Goal: Task Accomplishment & Management: Manage account settings

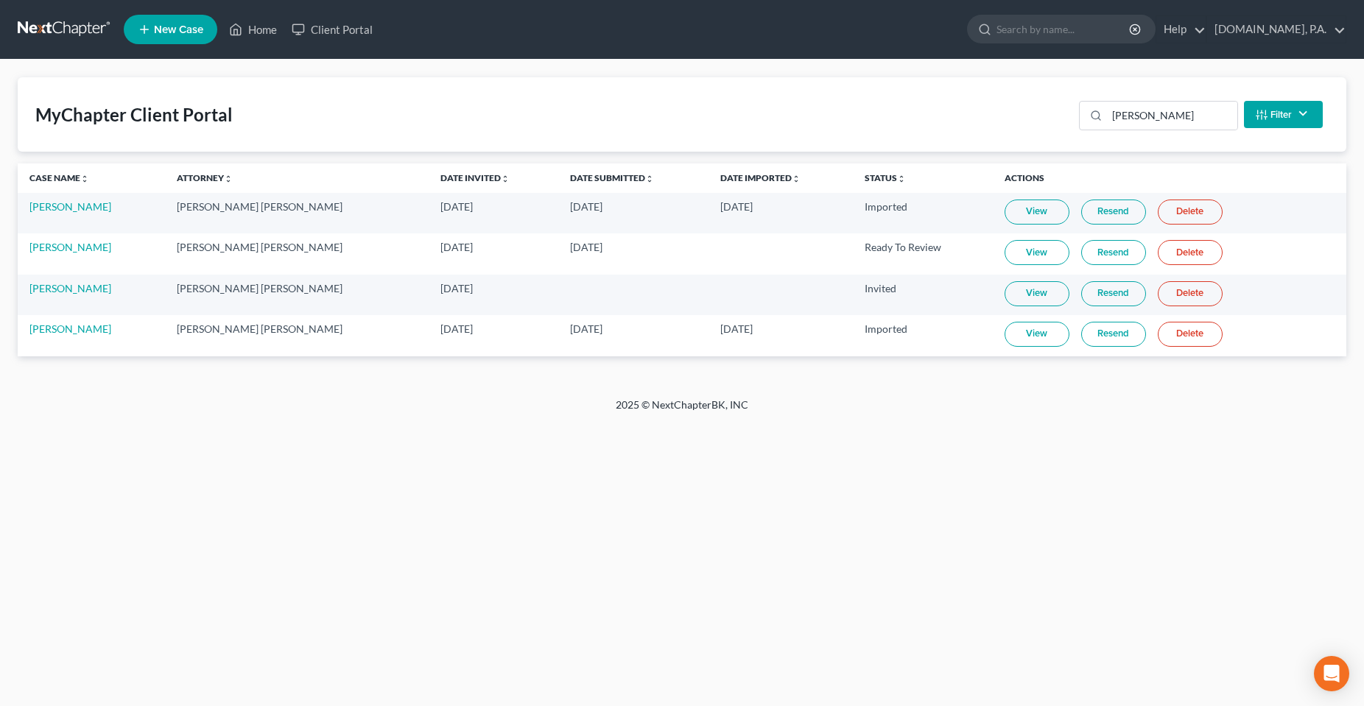
drag, startPoint x: 397, startPoint y: 632, endPoint x: 508, endPoint y: 503, distance: 170.2
click at [396, 623] on div "Home New Case Client Portal [DOMAIN_NAME], P.A. [PERSON_NAME][EMAIL_ADDRESS][DO…" at bounding box center [682, 353] width 1364 height 706
drag, startPoint x: 1136, startPoint y: 110, endPoint x: 1053, endPoint y: 111, distance: 83.2
click at [1055, 111] on div "MyChapter Client Portal [PERSON_NAME] Filter Status Filter... Invited In Progre…" at bounding box center [682, 114] width 1329 height 74
type input "a"
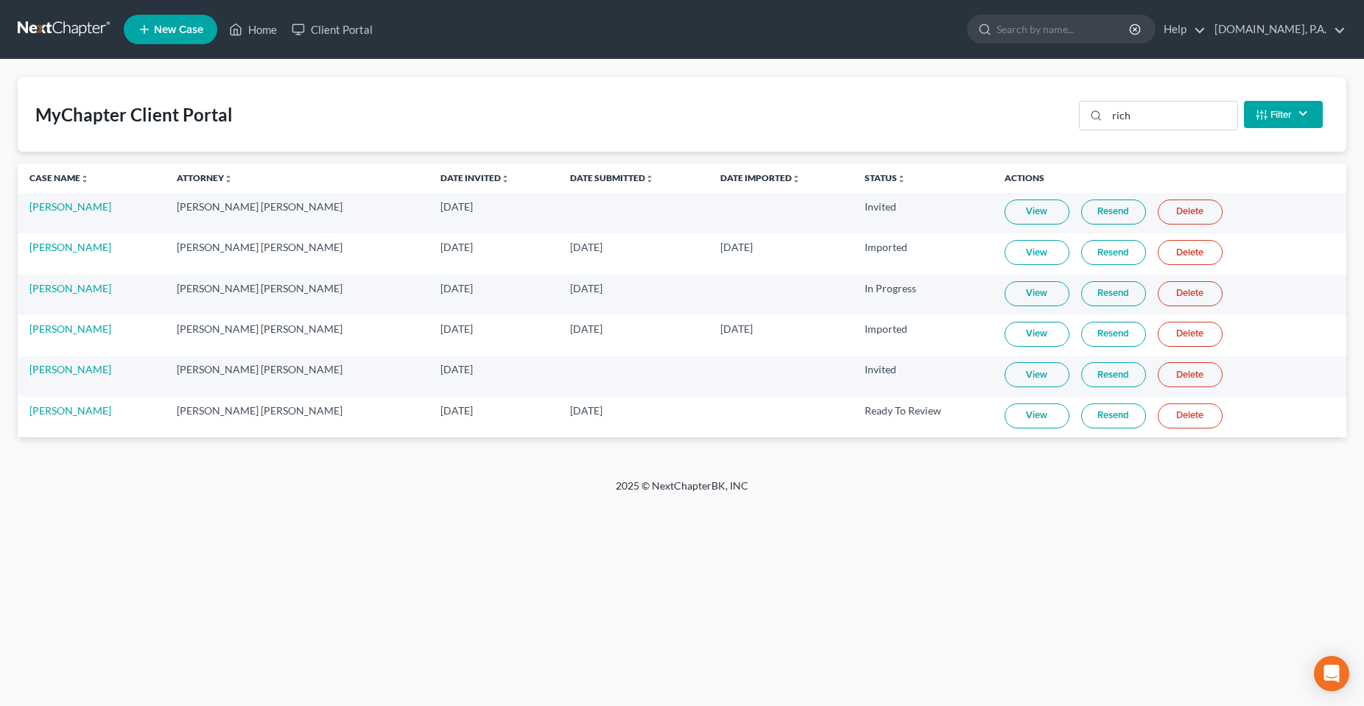
click at [1013, 417] on link "View" at bounding box center [1037, 416] width 65 height 25
click at [1130, 129] on input "rich" at bounding box center [1172, 116] width 130 height 28
click at [1125, 126] on input "rich" at bounding box center [1172, 116] width 130 height 28
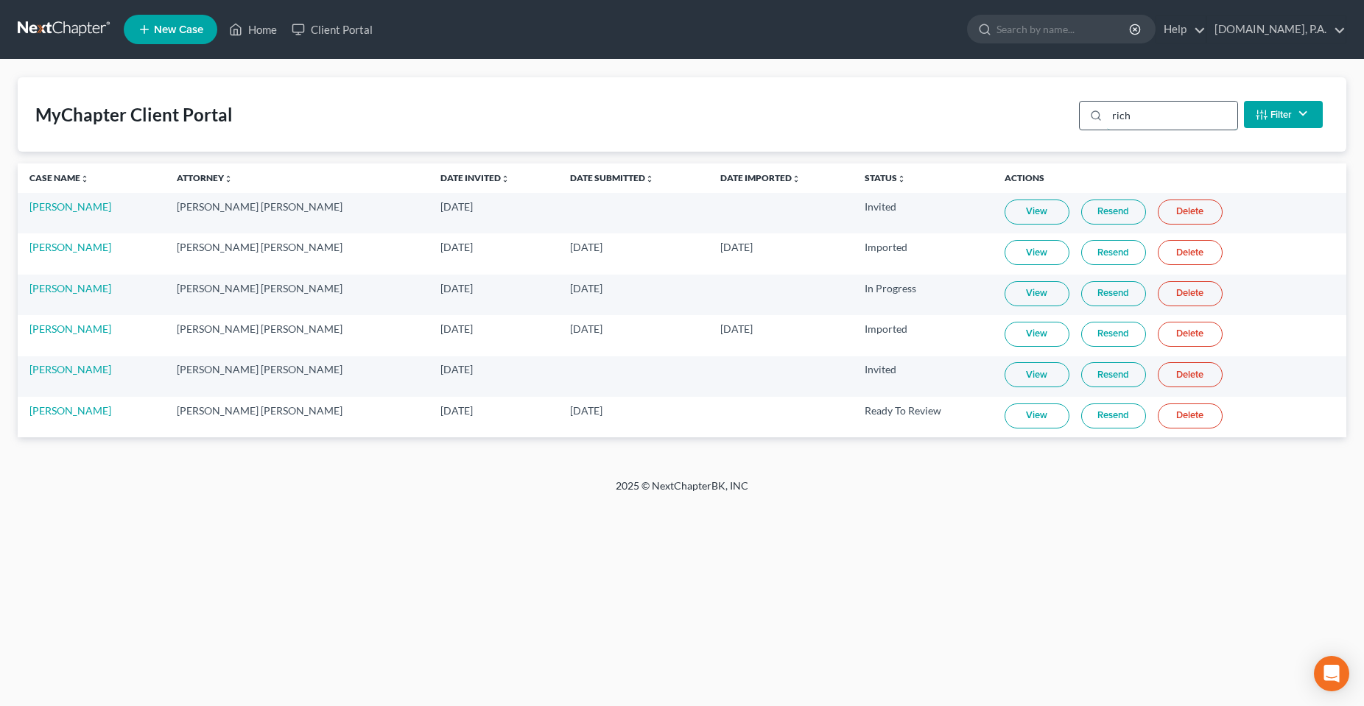
click at [1125, 126] on input "rich" at bounding box center [1172, 116] width 130 height 28
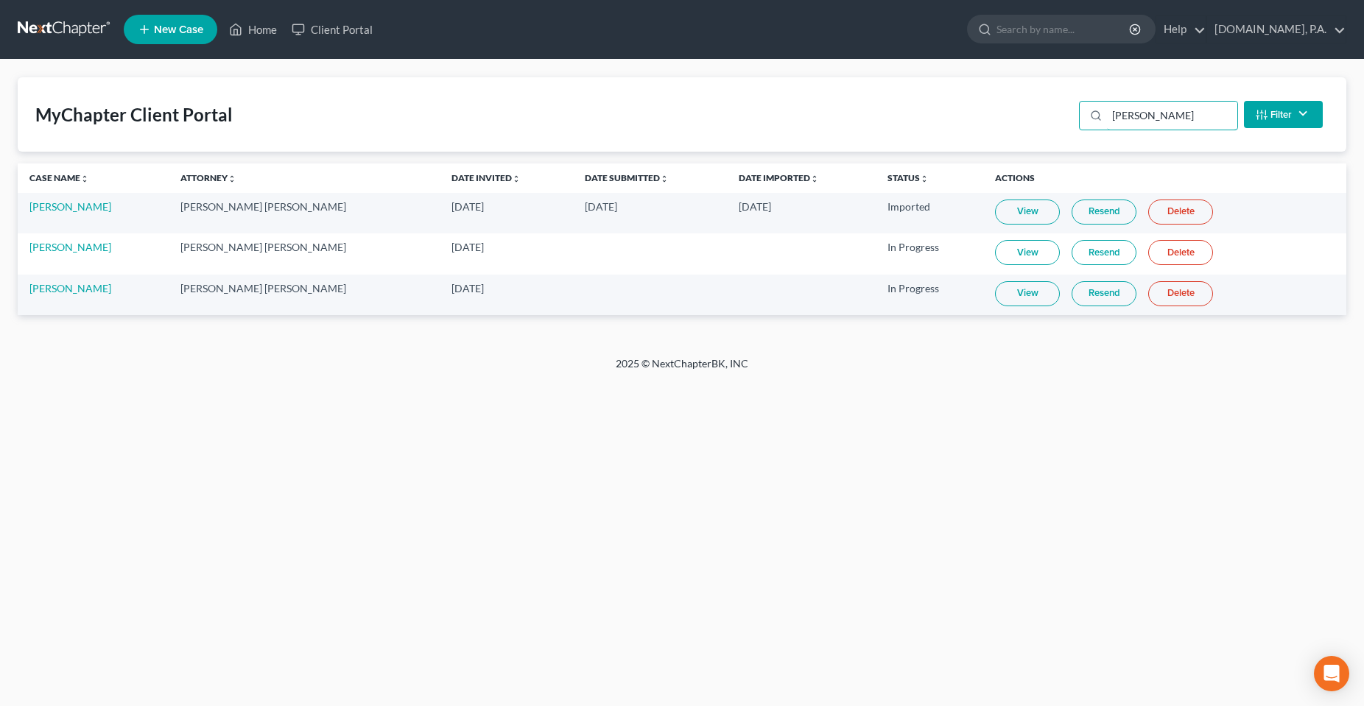
type input "[PERSON_NAME]"
click at [1006, 298] on link "View" at bounding box center [1027, 293] width 65 height 25
